Goal: Book appointment/travel/reservation

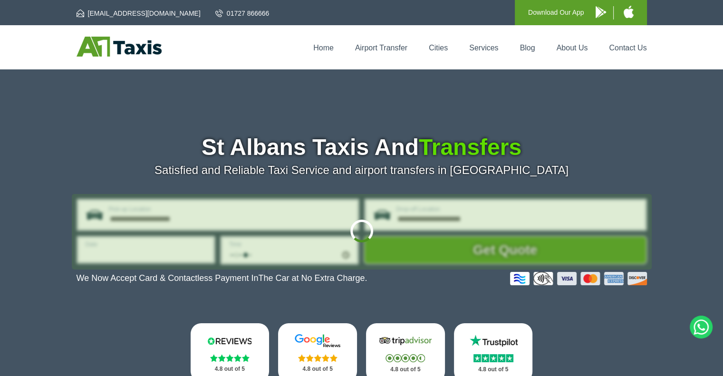
type input "**********"
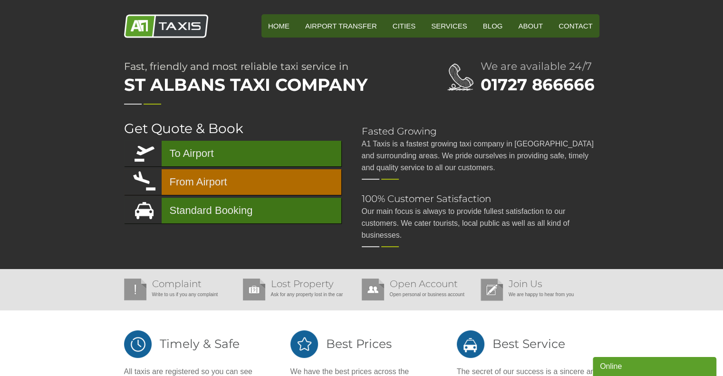
click at [198, 179] on link "From Airport" at bounding box center [232, 182] width 217 height 26
